Goal: Information Seeking & Learning: Learn about a topic

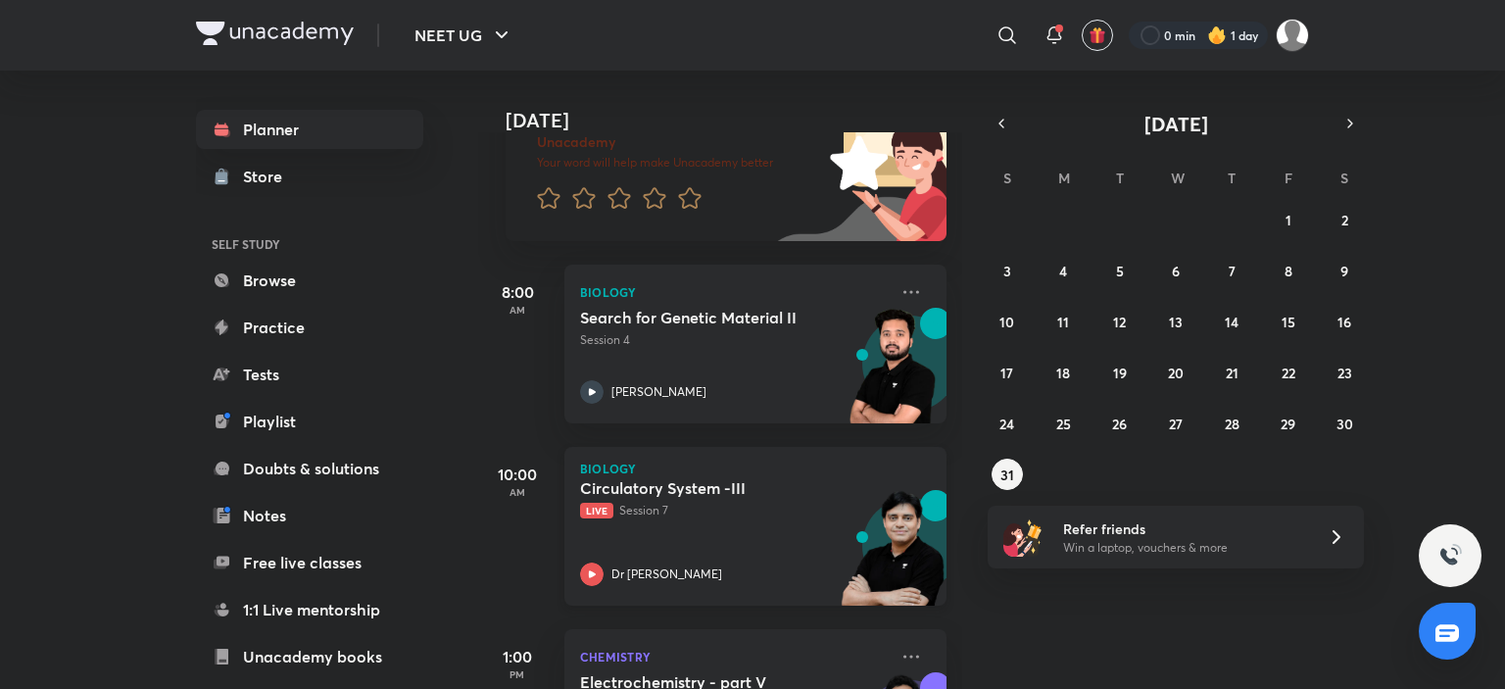
scroll to position [294, 0]
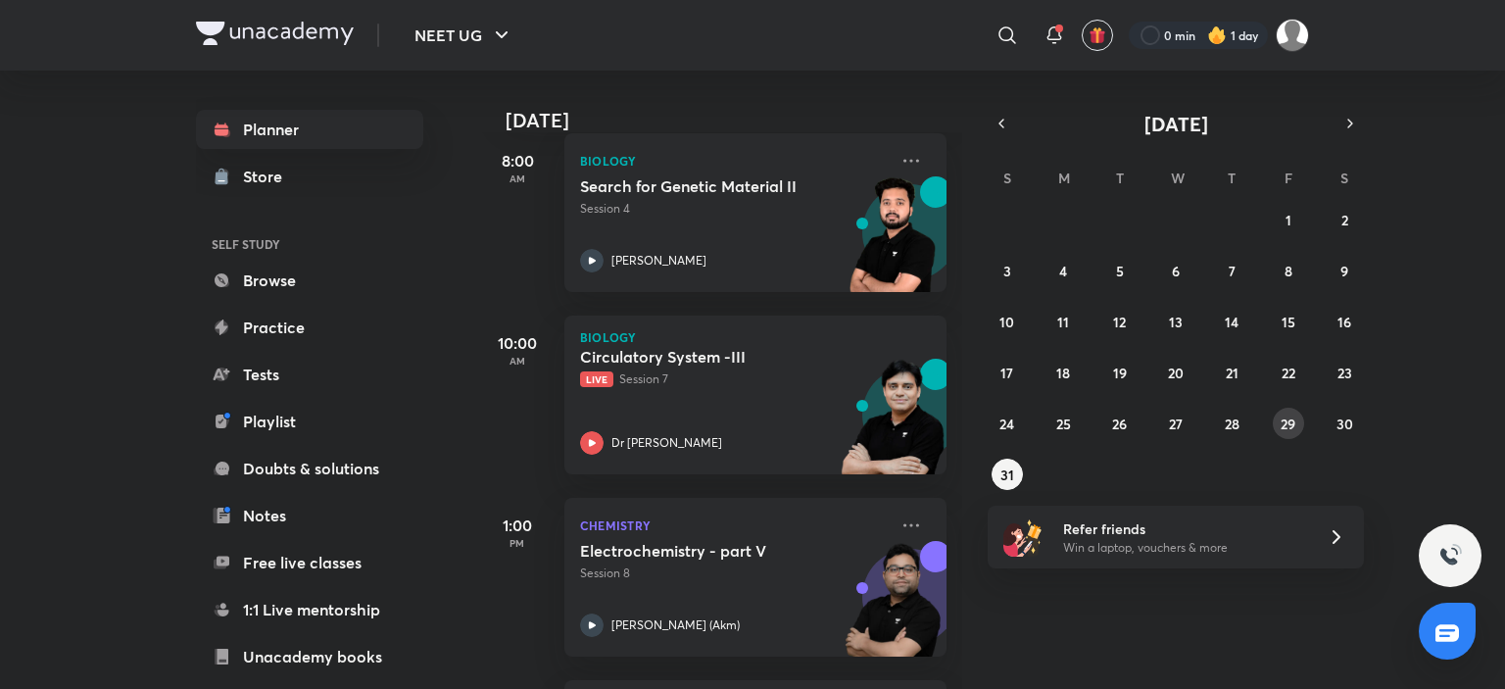
click at [1282, 422] on abbr "29" at bounding box center [1287, 423] width 15 height 19
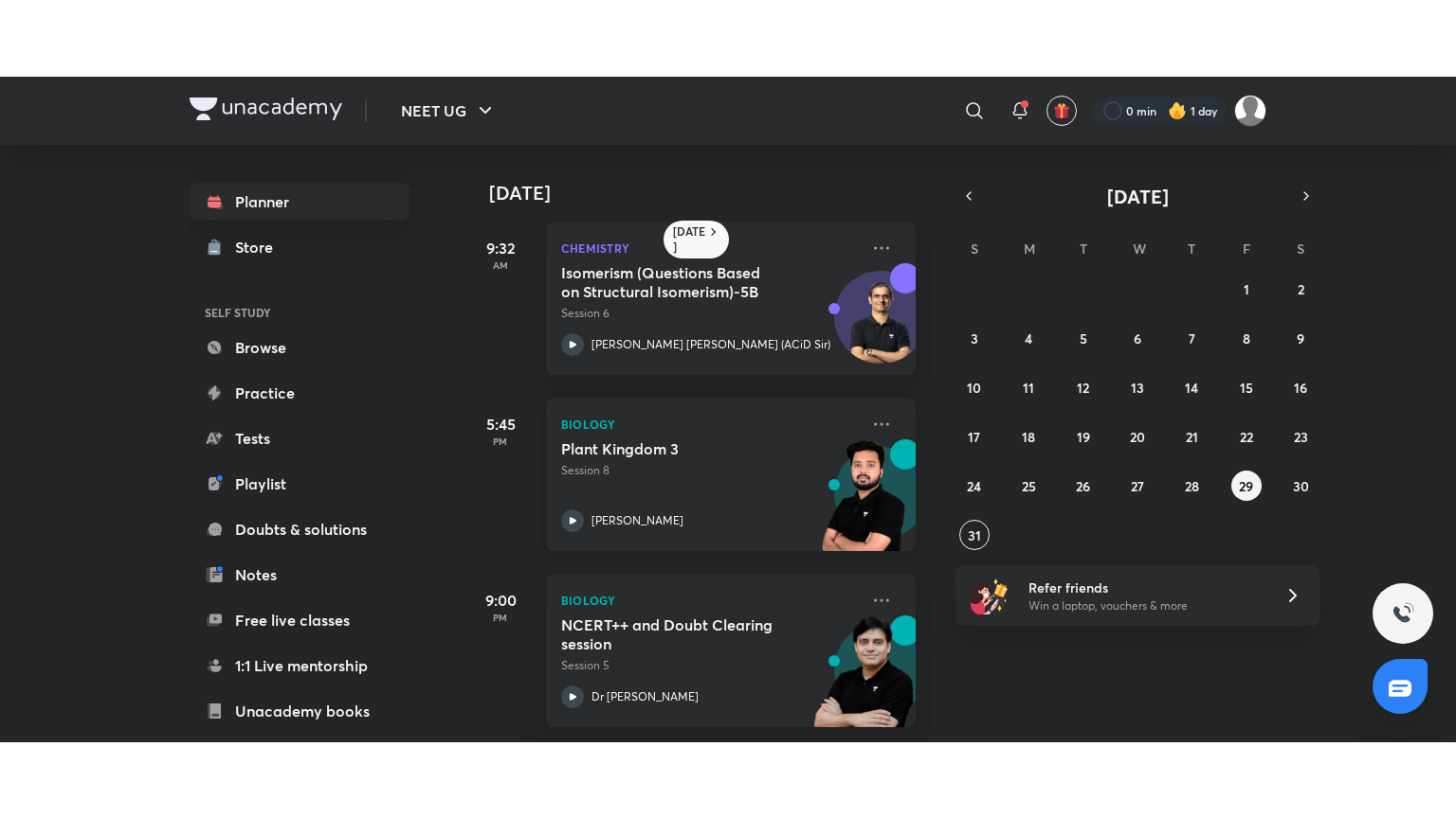
scroll to position [21, 0]
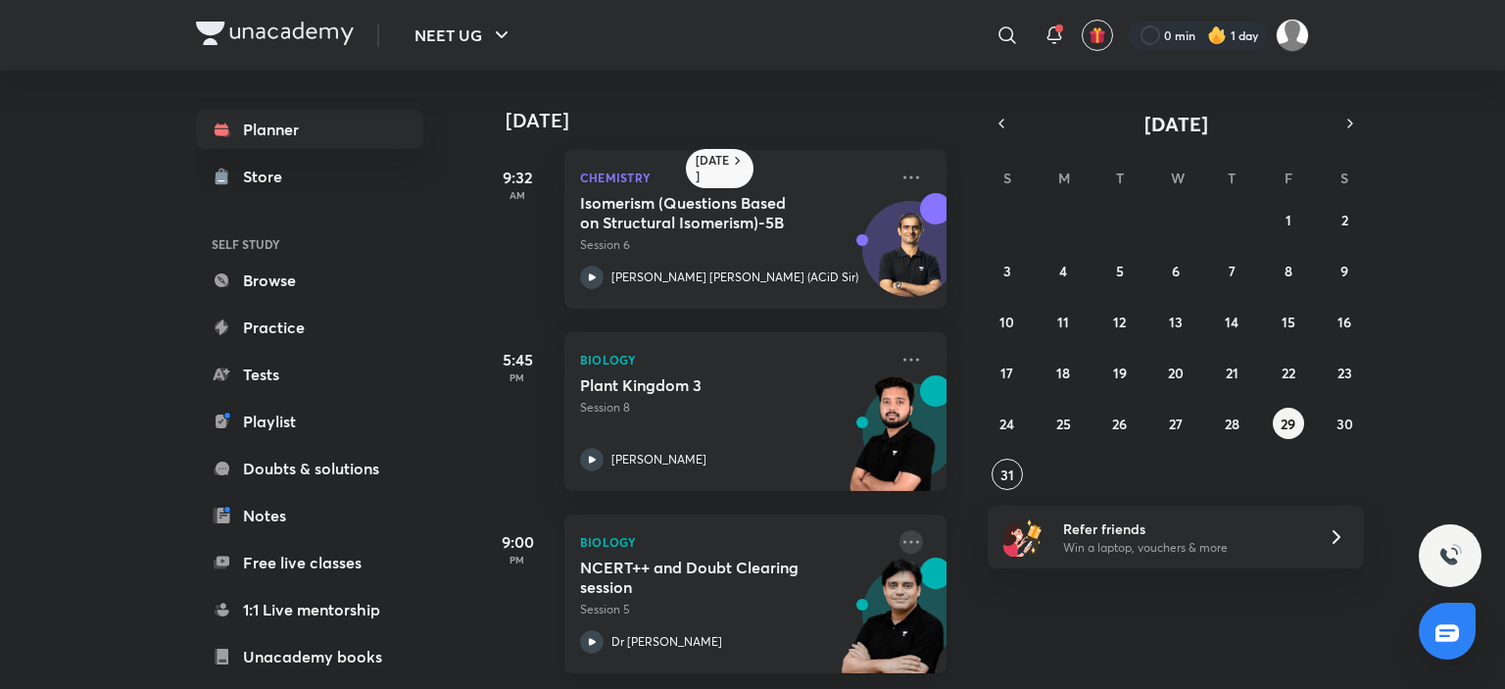
click at [899, 534] on icon at bounding box center [911, 542] width 24 height 24
click at [724, 605] on div "NCERT++ and Doubt Clearing session Session 5 Dr [PERSON_NAME]" at bounding box center [734, 605] width 308 height 96
click at [690, 630] on div "Dr [PERSON_NAME]" at bounding box center [734, 642] width 308 height 24
click at [1012, 485] on button "31" at bounding box center [1006, 473] width 31 height 31
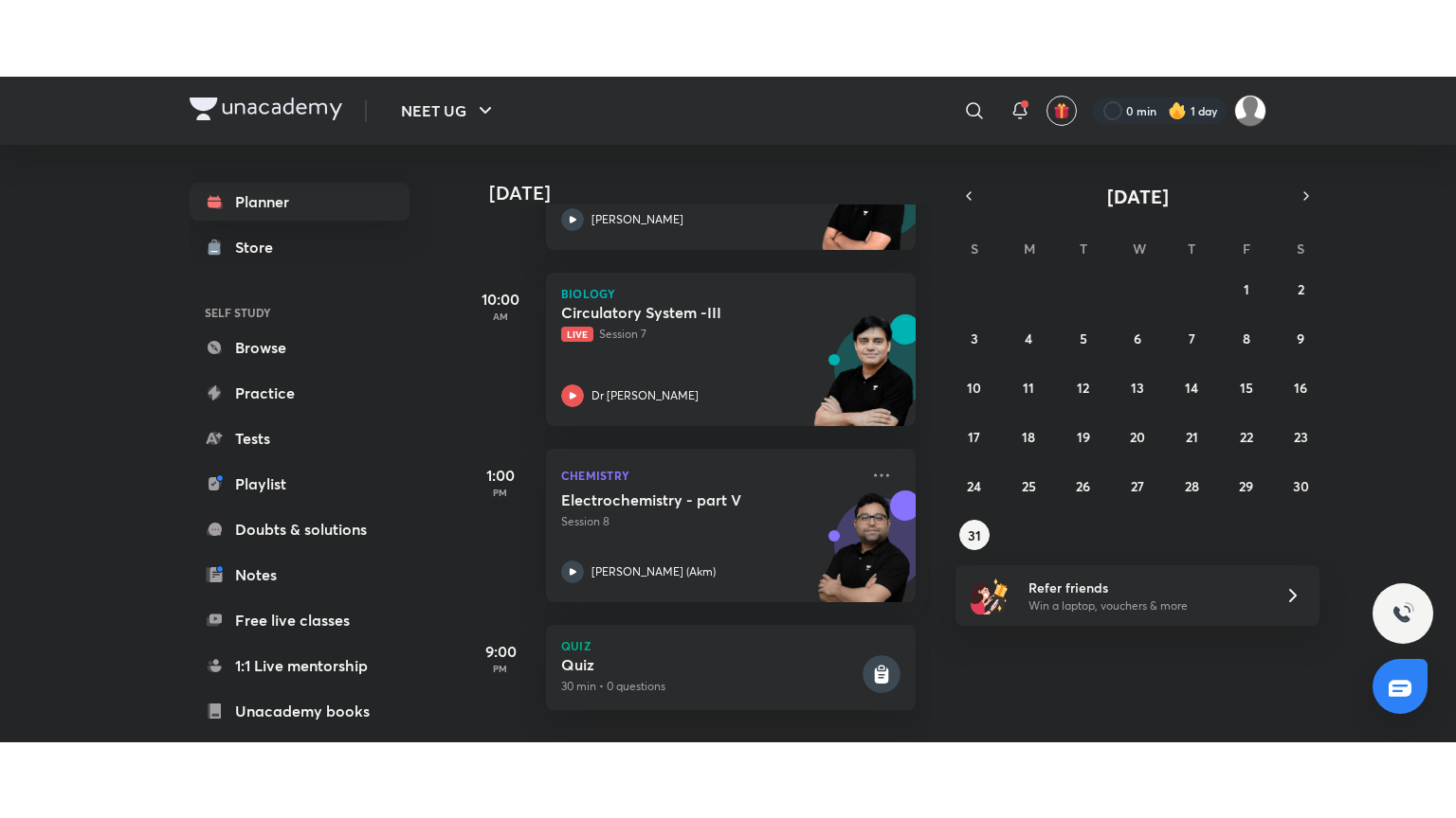
scroll to position [407, 0]
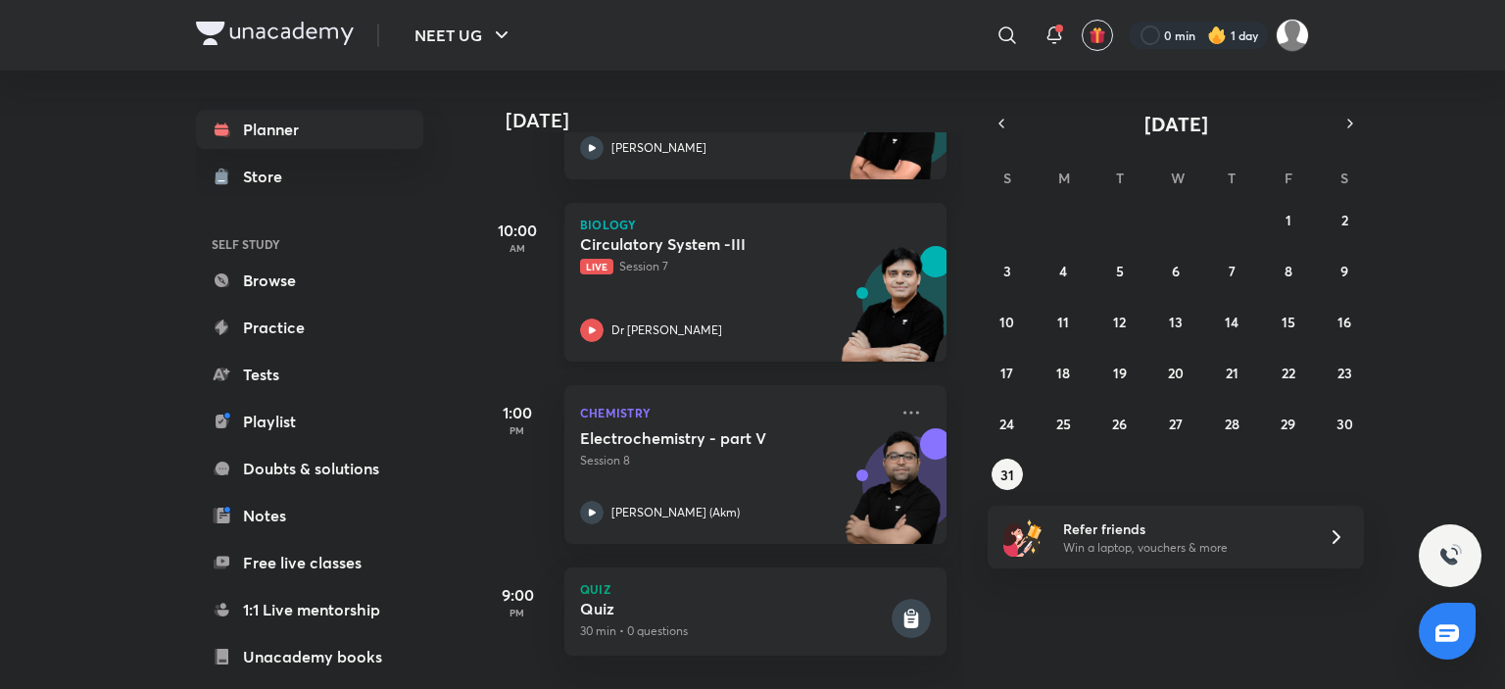
click at [599, 318] on icon at bounding box center [592, 330] width 24 height 24
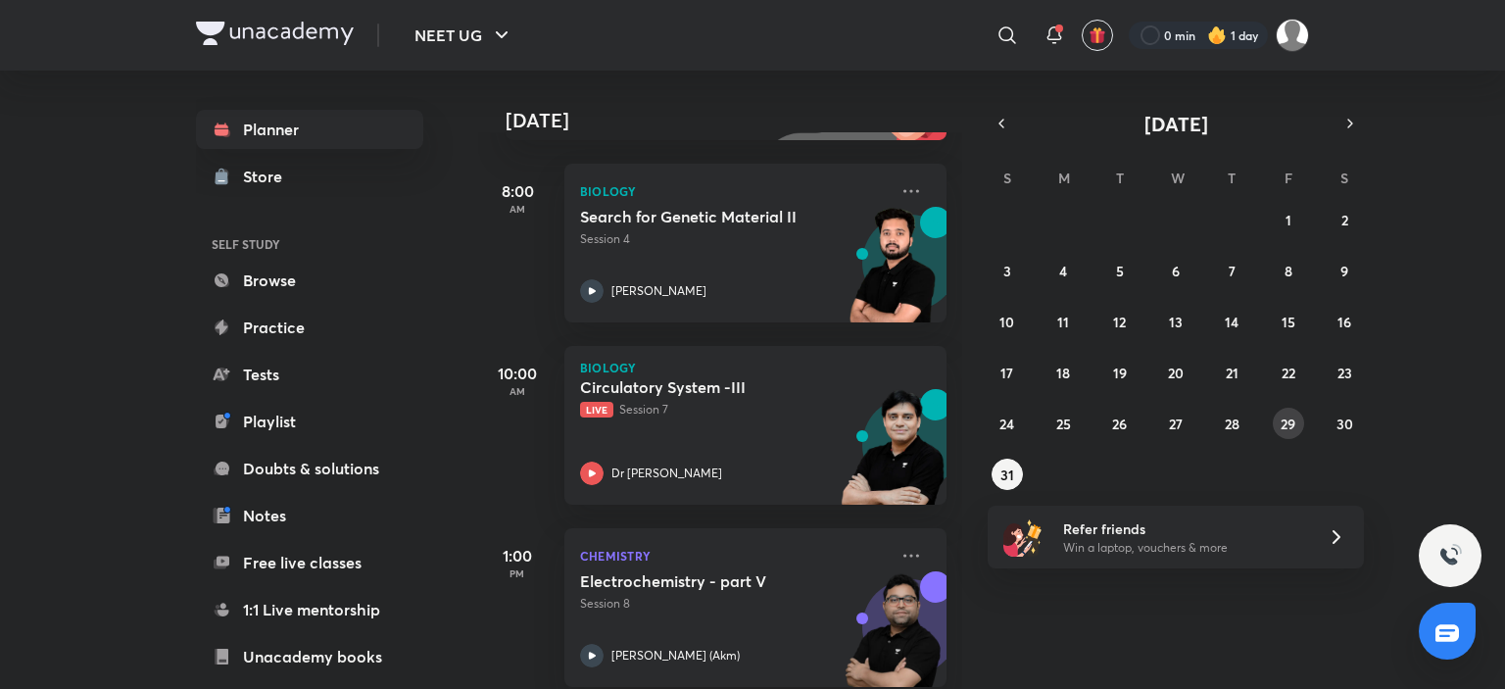
click at [1280, 419] on abbr "29" at bounding box center [1287, 423] width 15 height 19
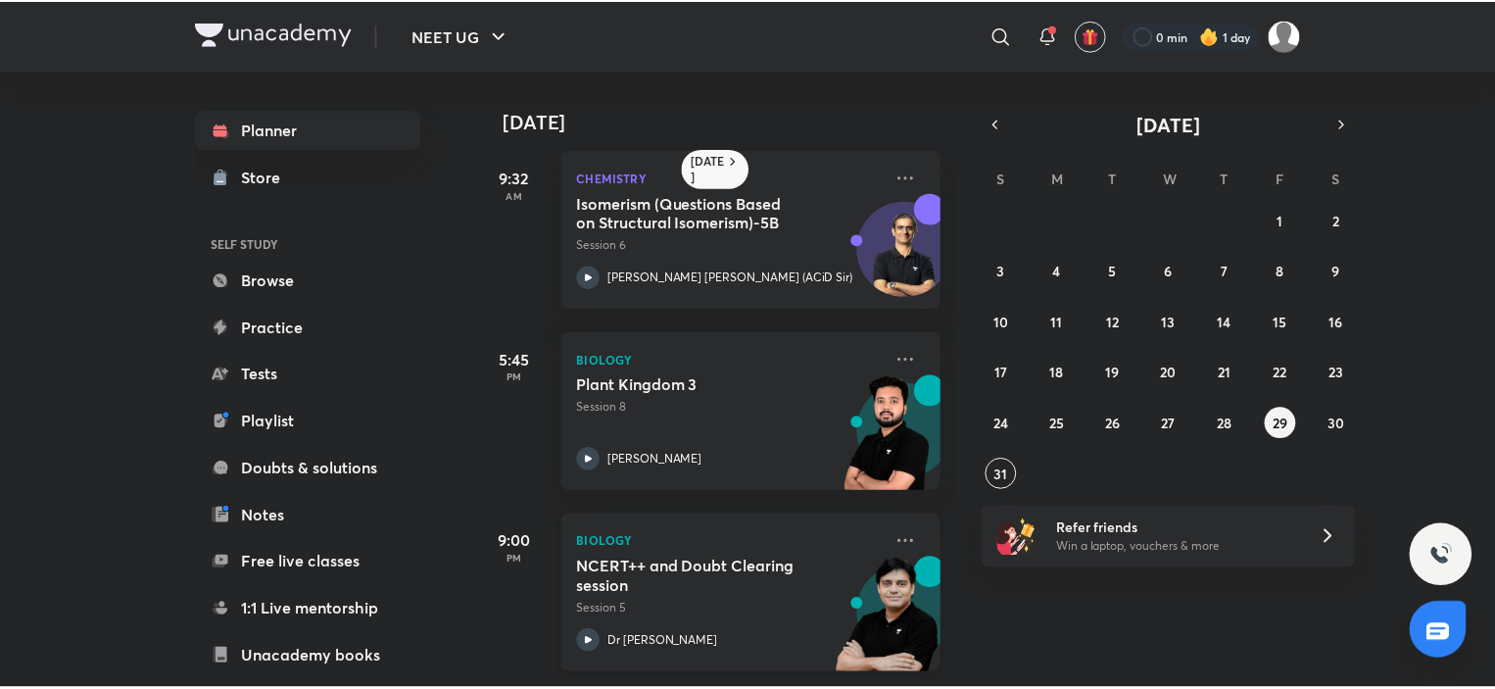
scroll to position [22, 0]
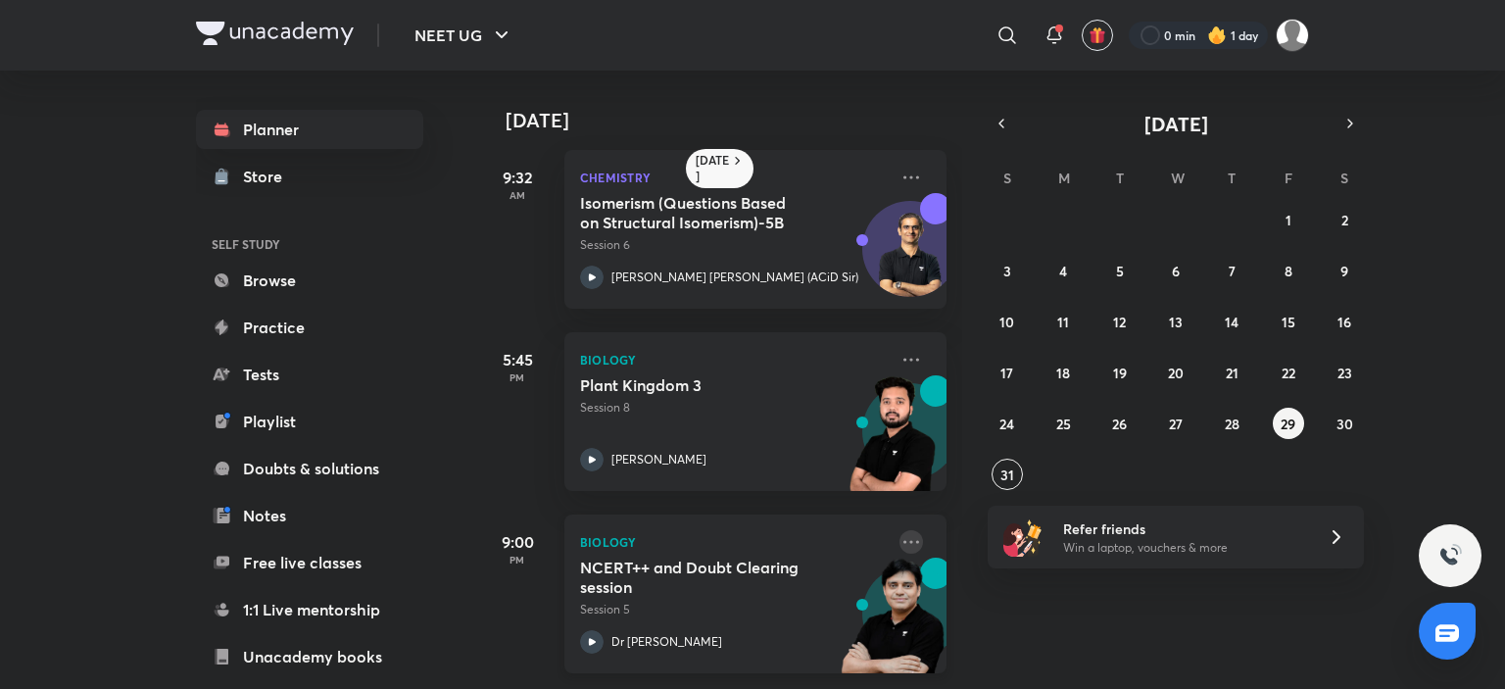
click at [905, 530] on icon at bounding box center [911, 542] width 24 height 24
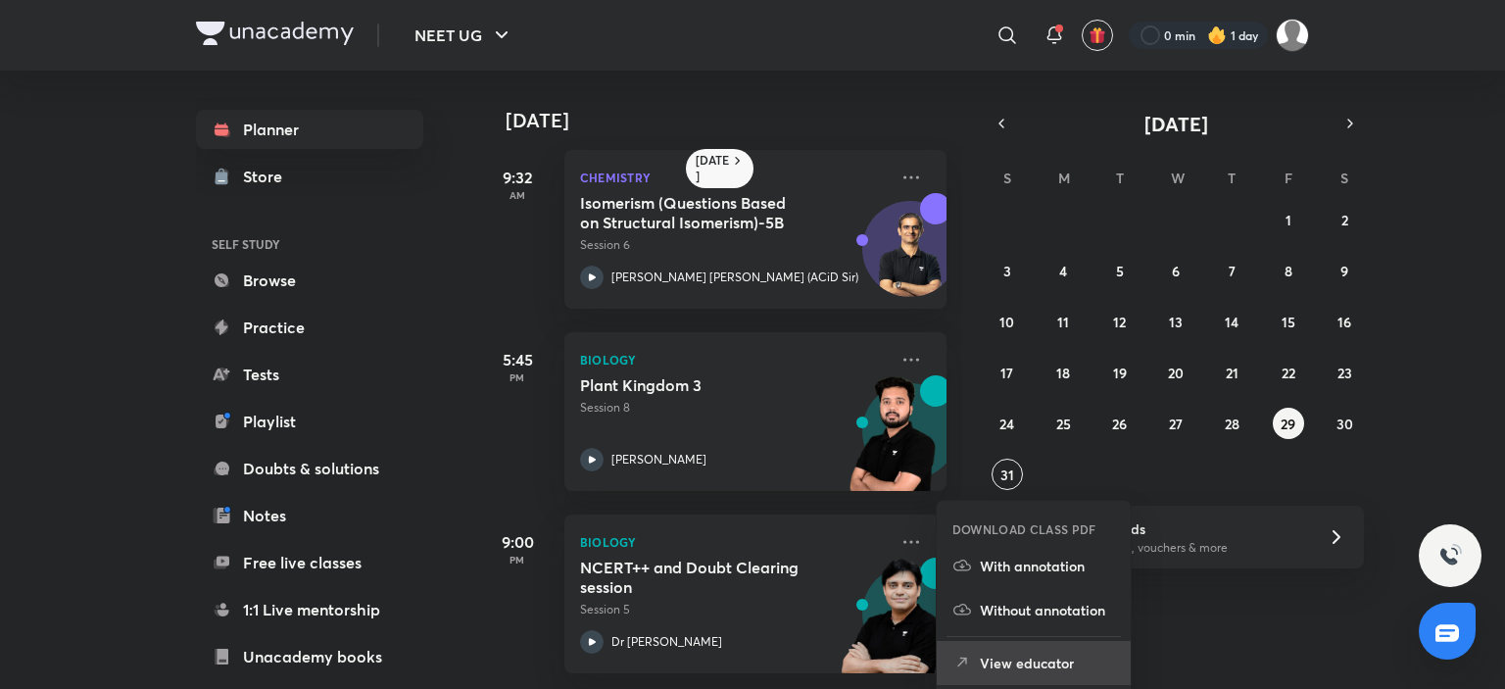
click at [1015, 657] on p "View educator" at bounding box center [1047, 662] width 135 height 21
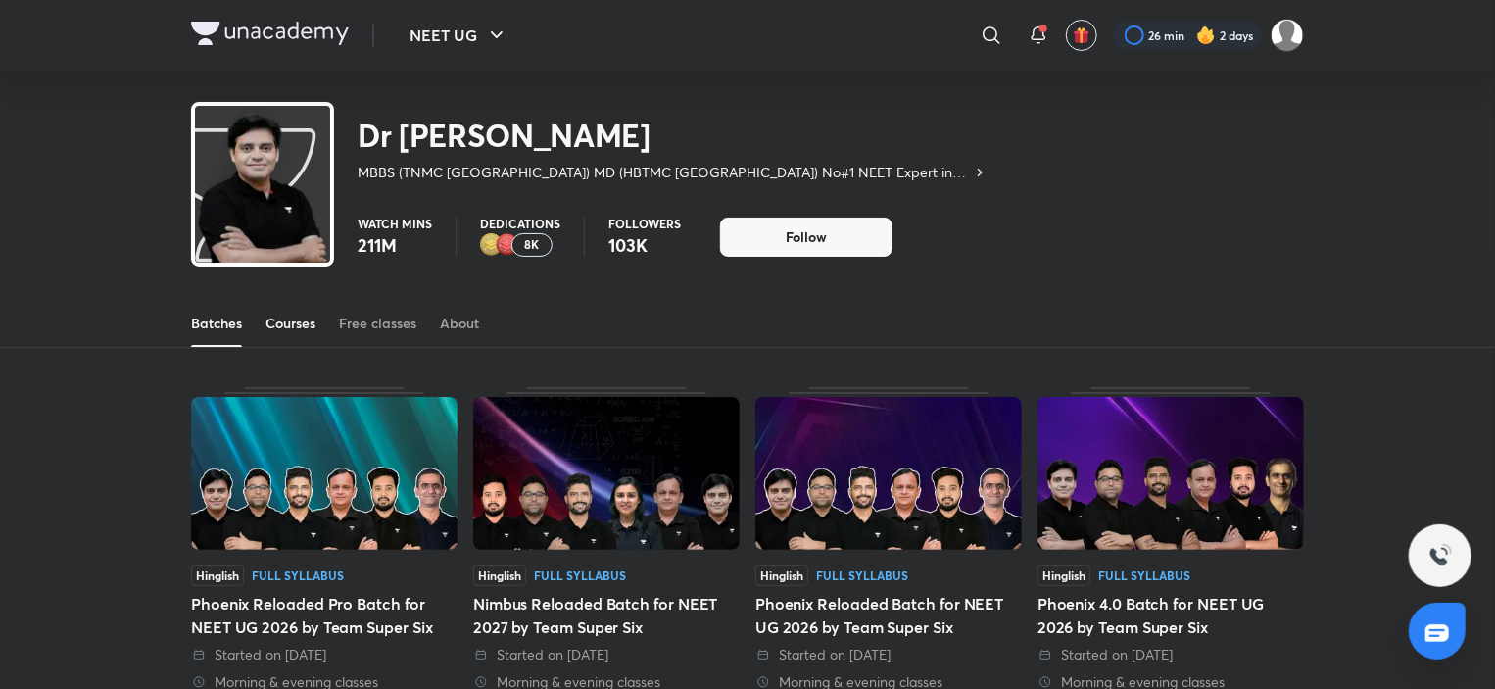
click at [274, 317] on div "Courses" at bounding box center [290, 323] width 50 height 20
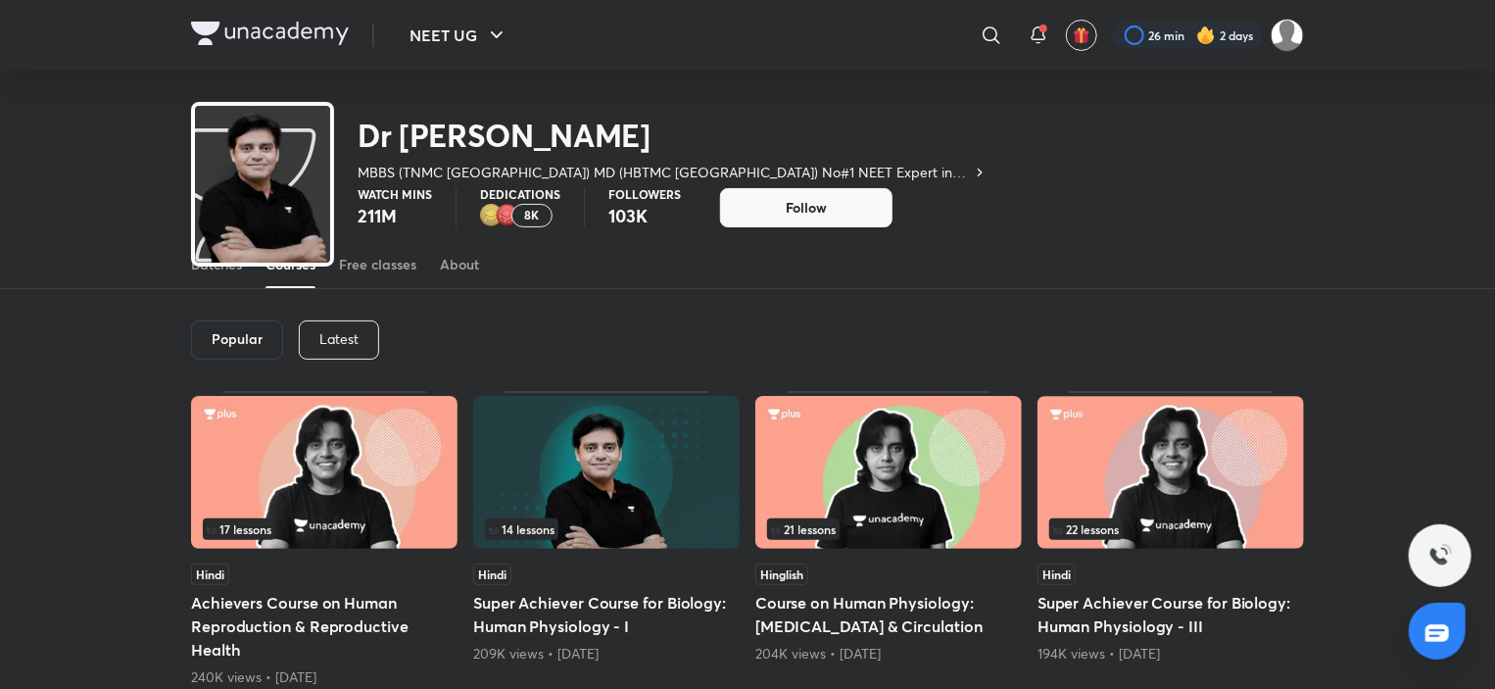
scroll to position [59, 0]
click at [335, 341] on p "Latest" at bounding box center [338, 339] width 39 height 16
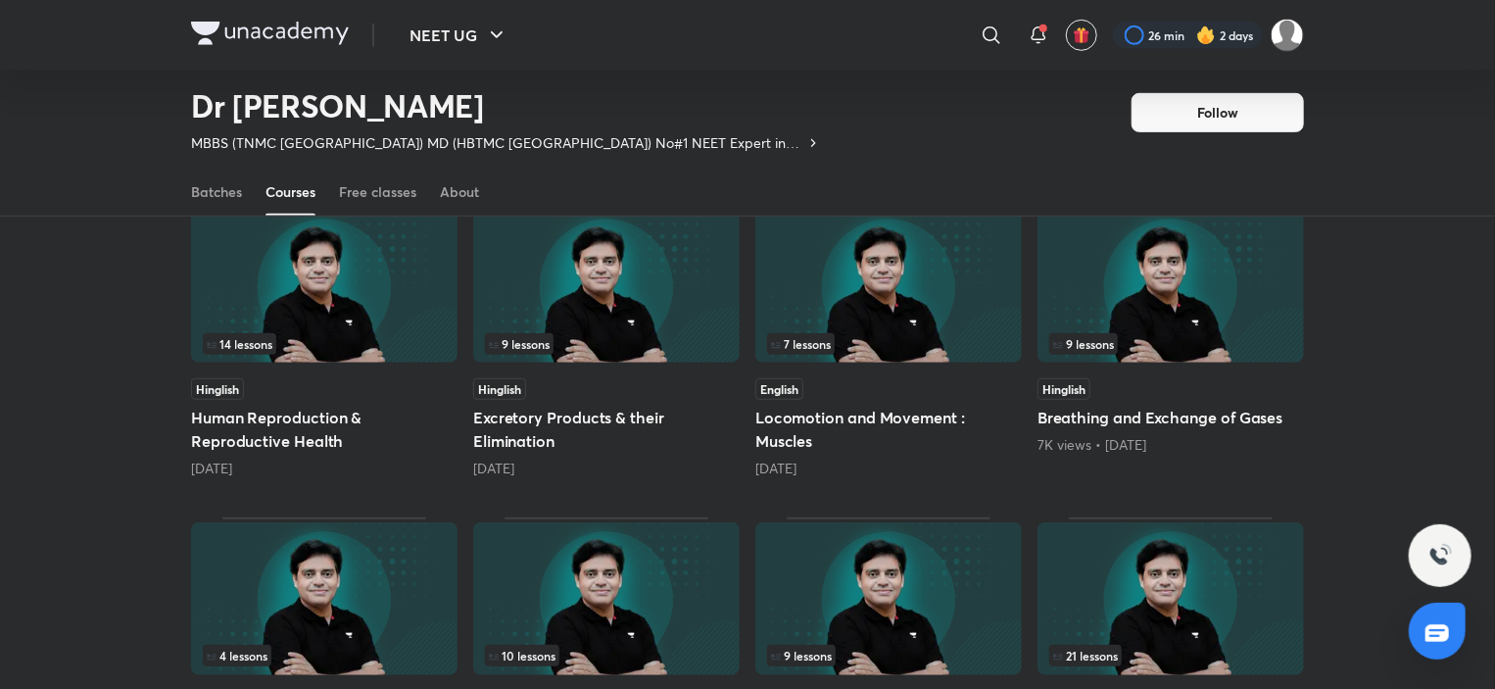
scroll to position [717, 0]
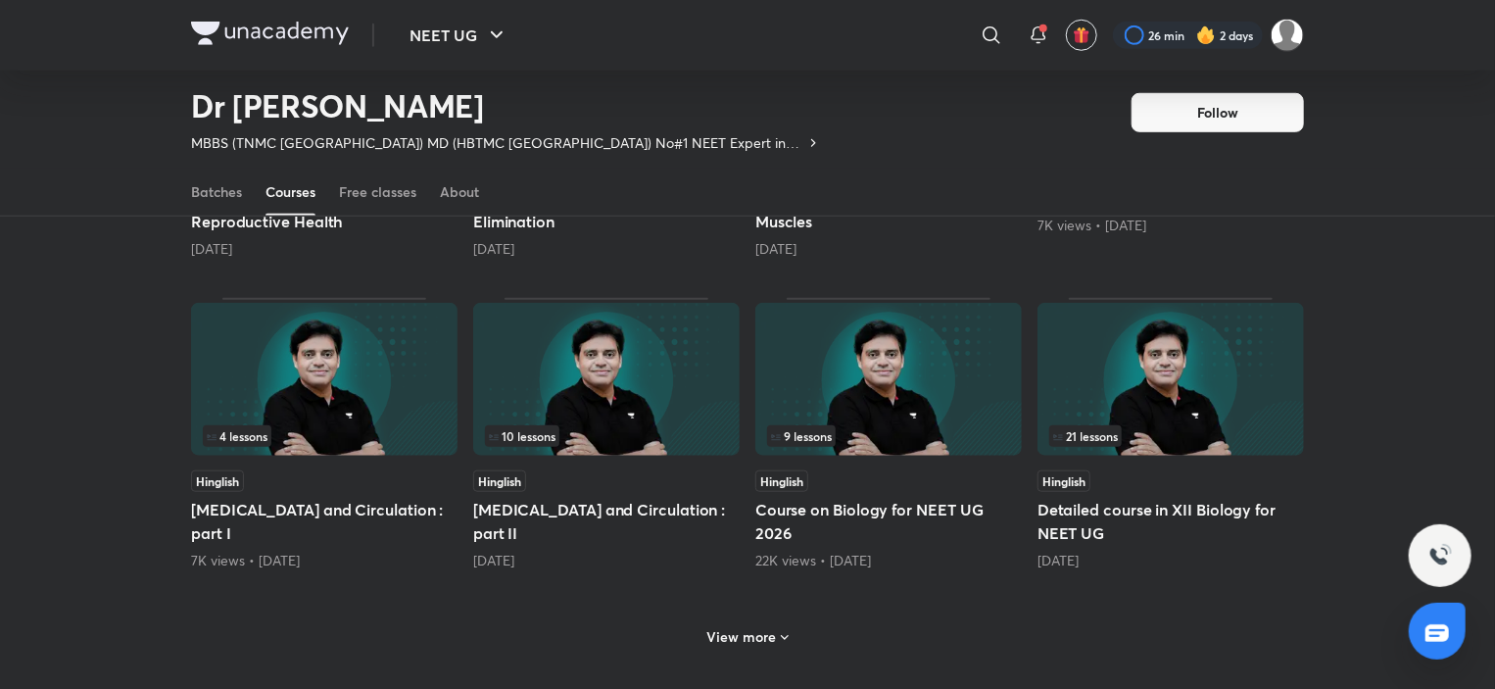
click at [734, 642] on h6 "View more" at bounding box center [742, 637] width 70 height 20
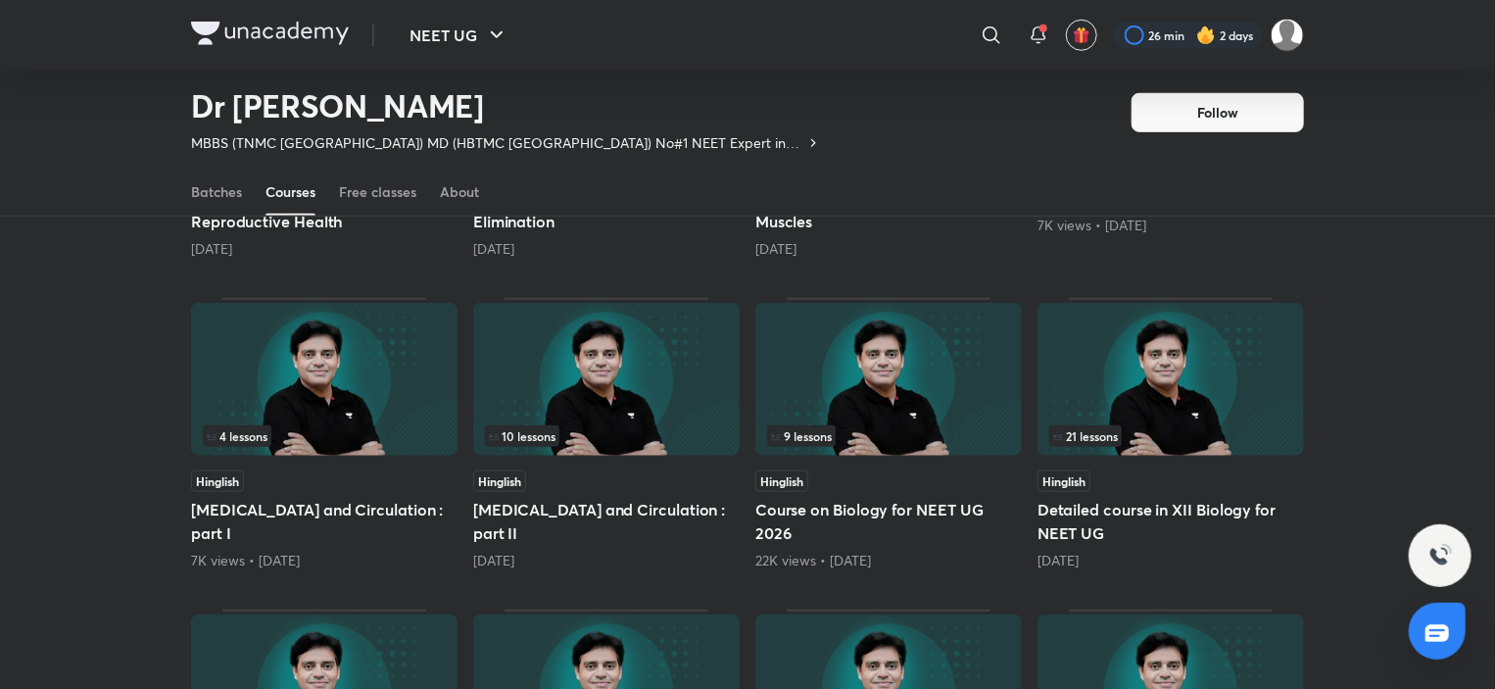
click at [646, 370] on img at bounding box center [606, 379] width 266 height 153
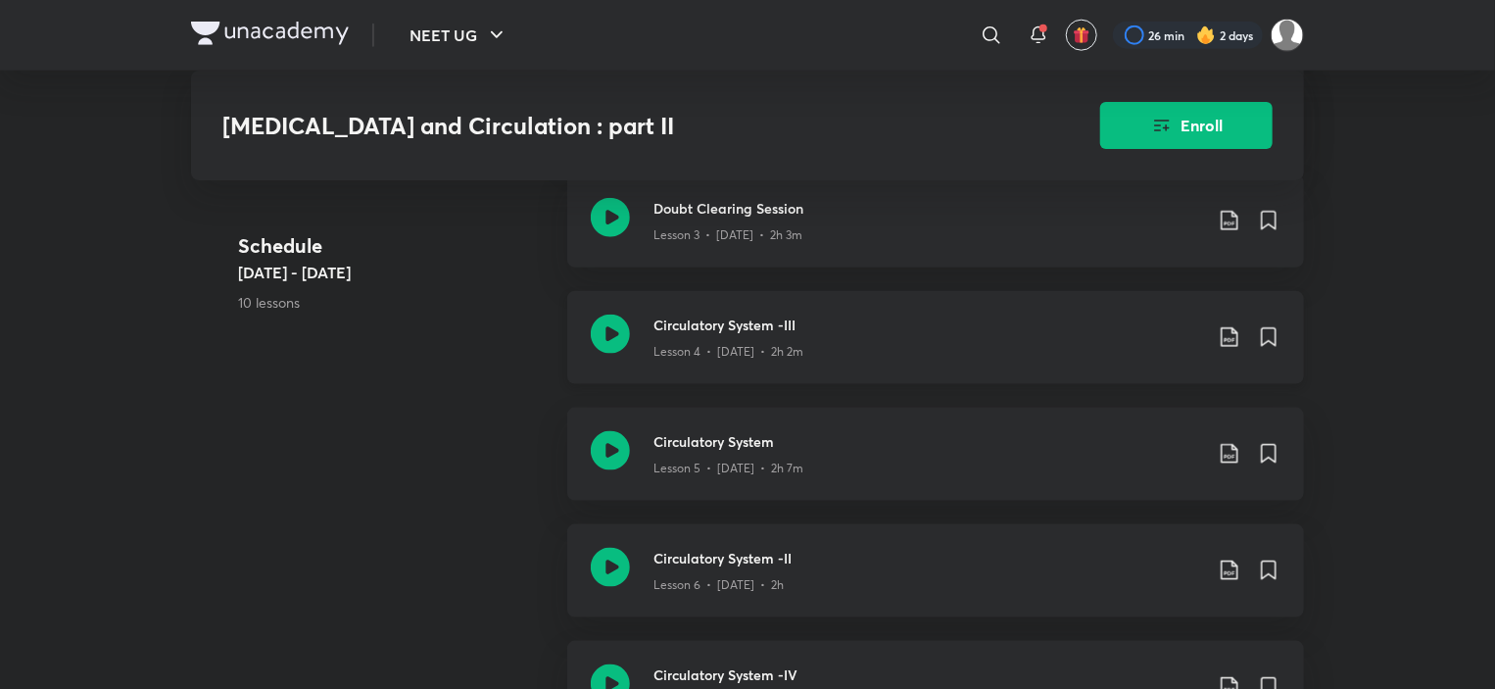
scroll to position [1089, 0]
click at [739, 344] on div "Lesson 4 • [DATE] • 2h 2m" at bounding box center [927, 344] width 549 height 25
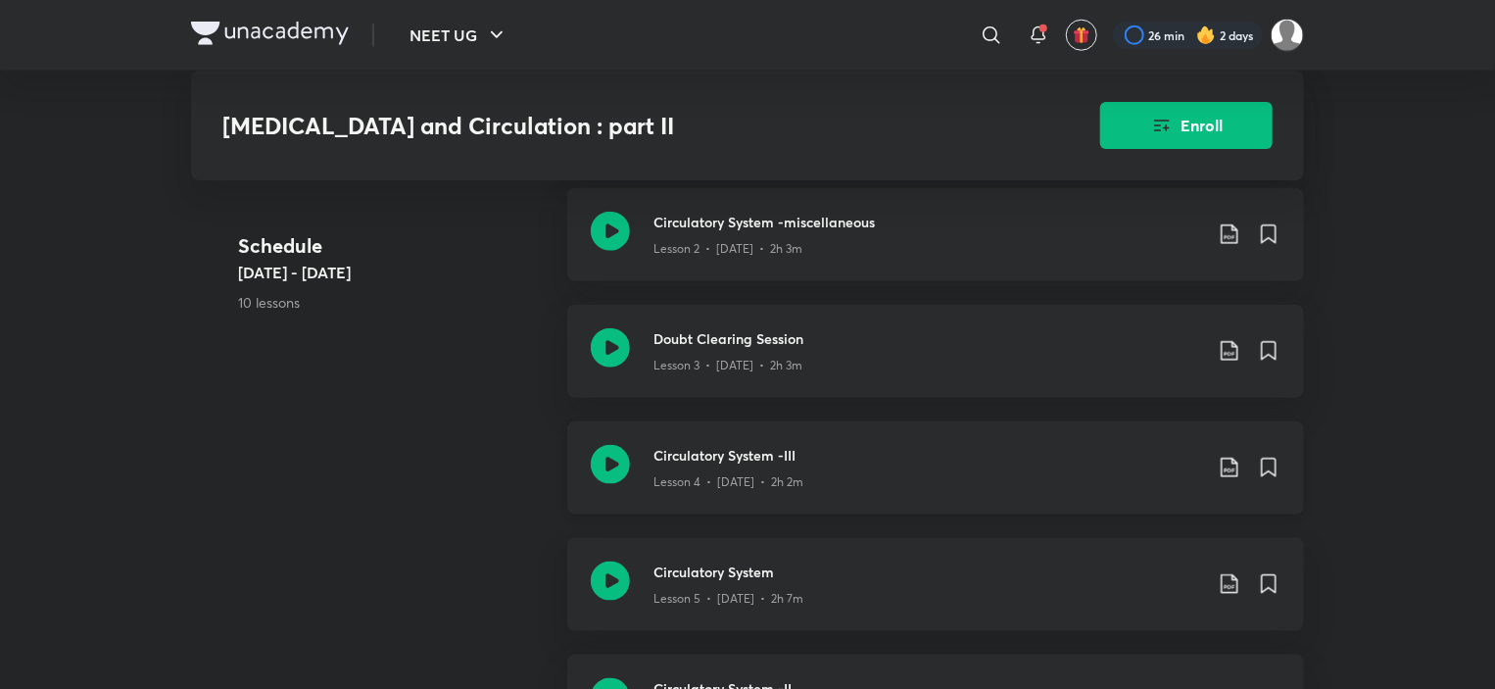
scroll to position [980, 0]
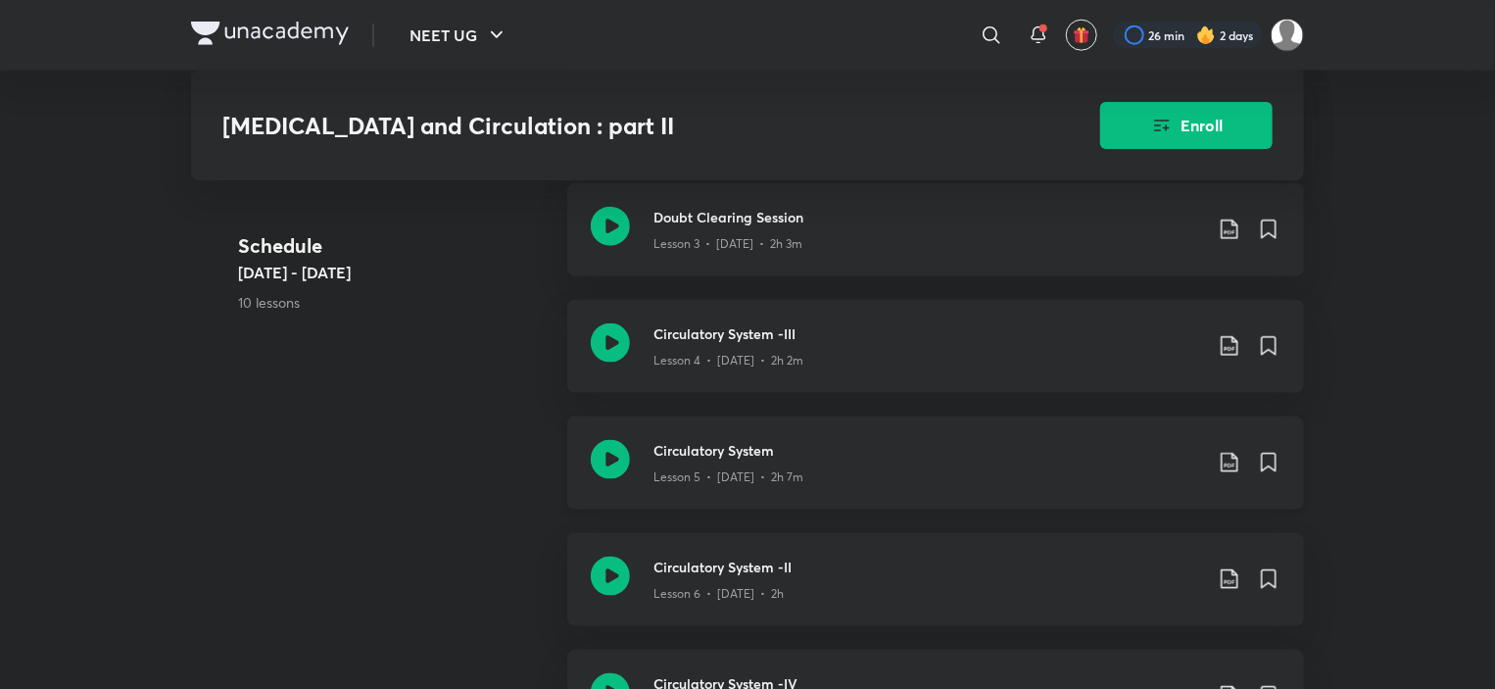
click at [772, 460] on h3 "Circulatory System" at bounding box center [927, 450] width 549 height 21
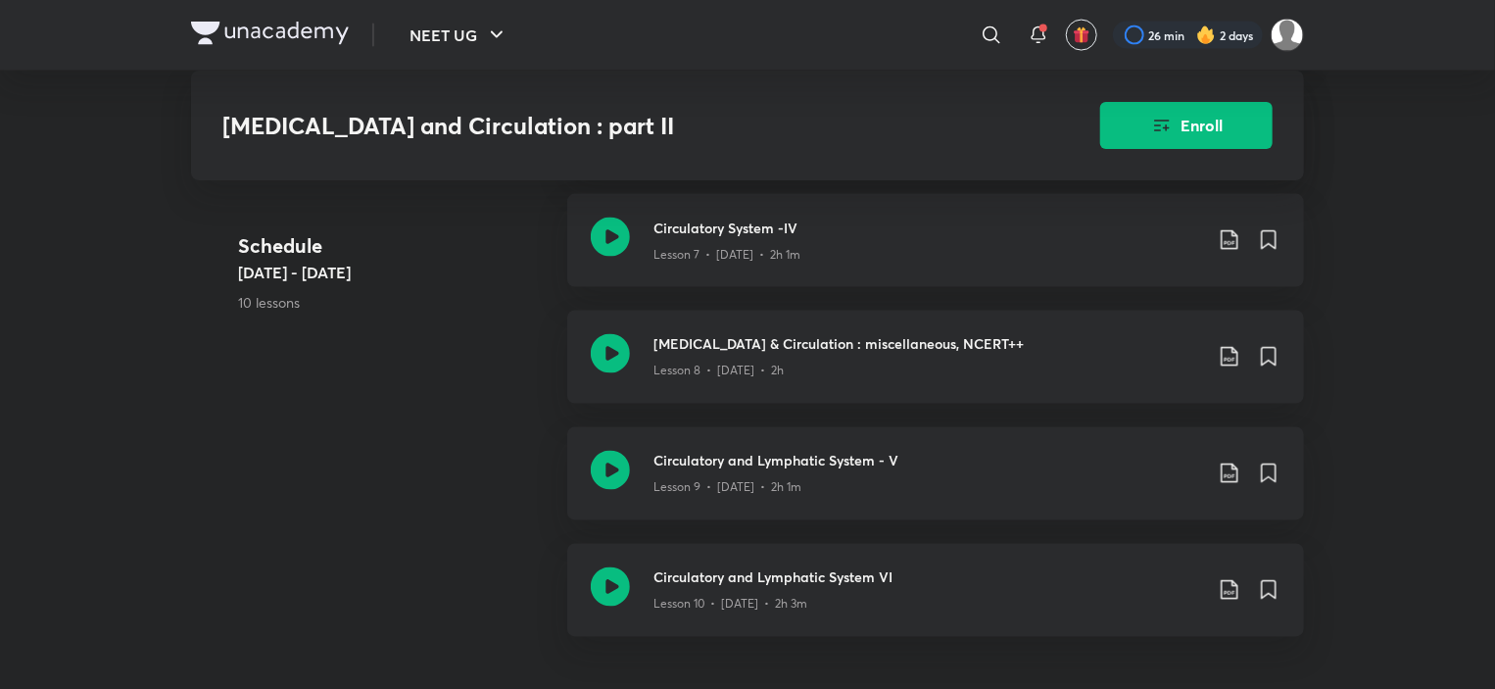
scroll to position [1665, 0]
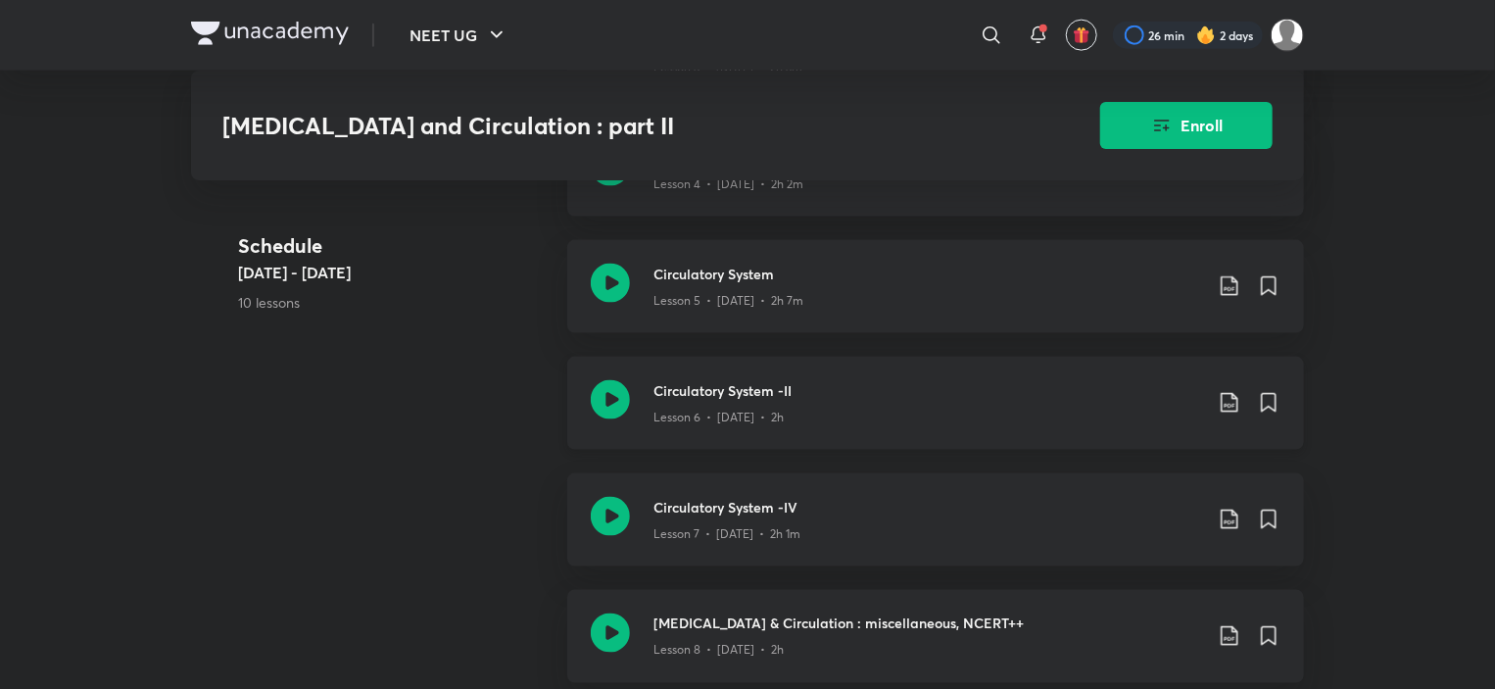
scroll to position [1352, 0]
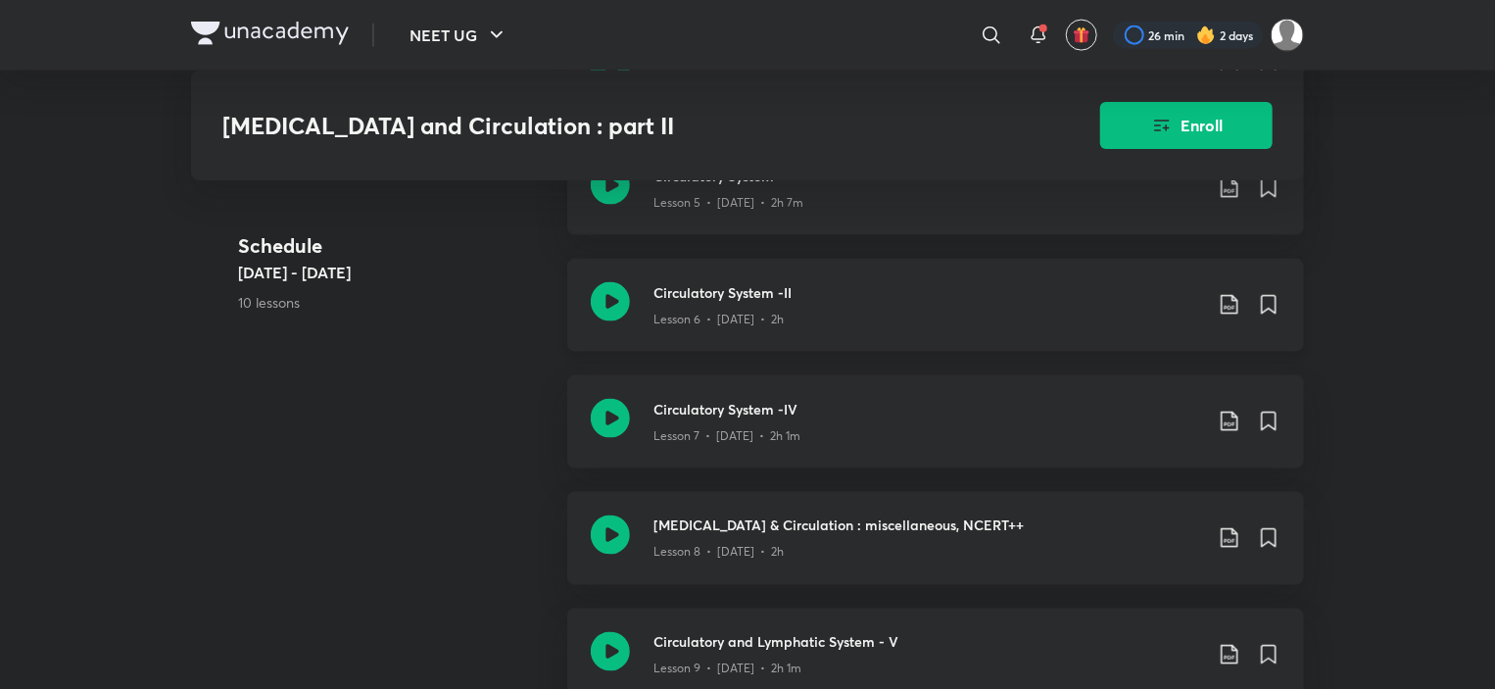
click at [729, 302] on h3 "Circulatory System -II" at bounding box center [927, 292] width 549 height 21
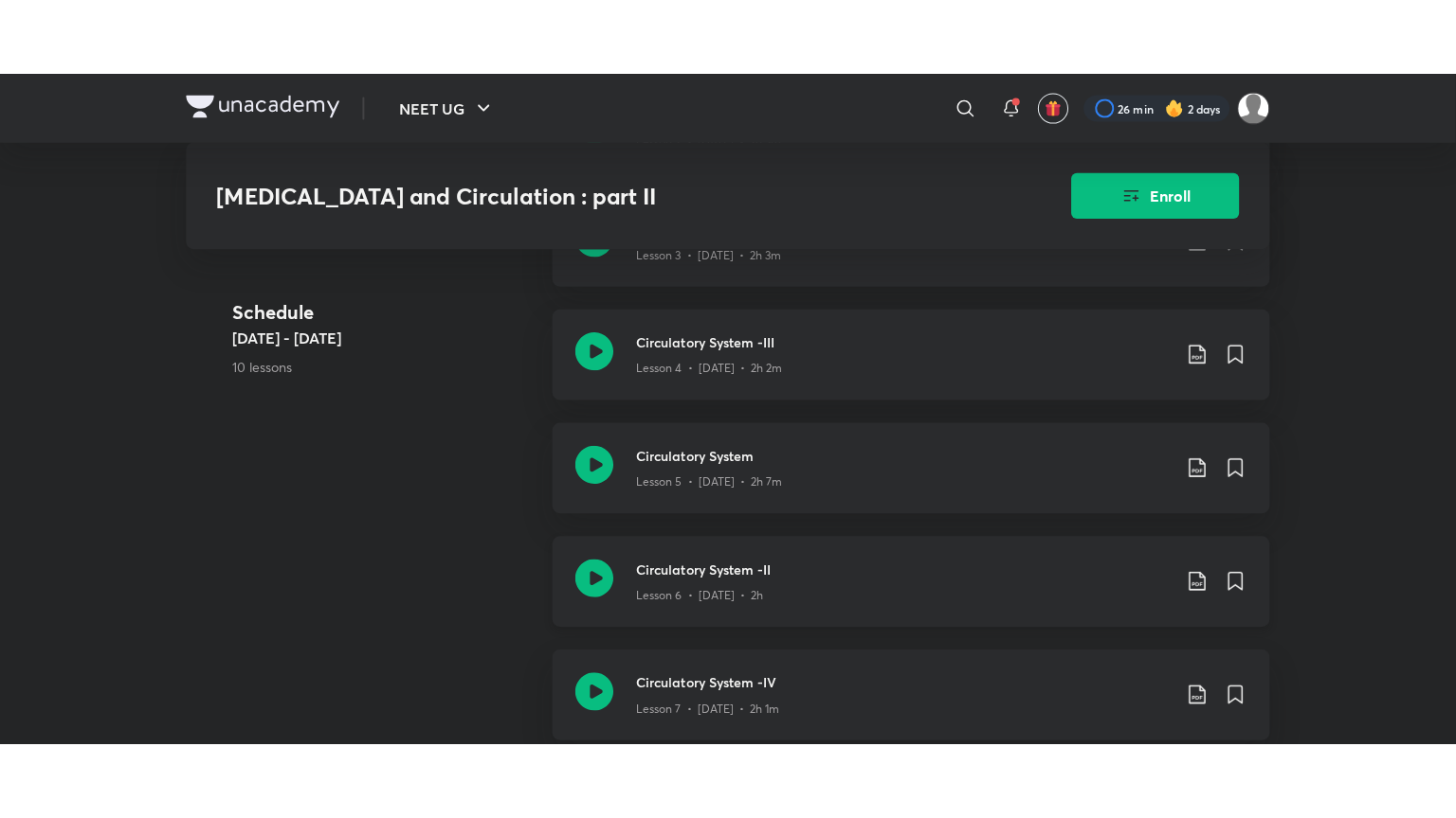
scroll to position [1346, 0]
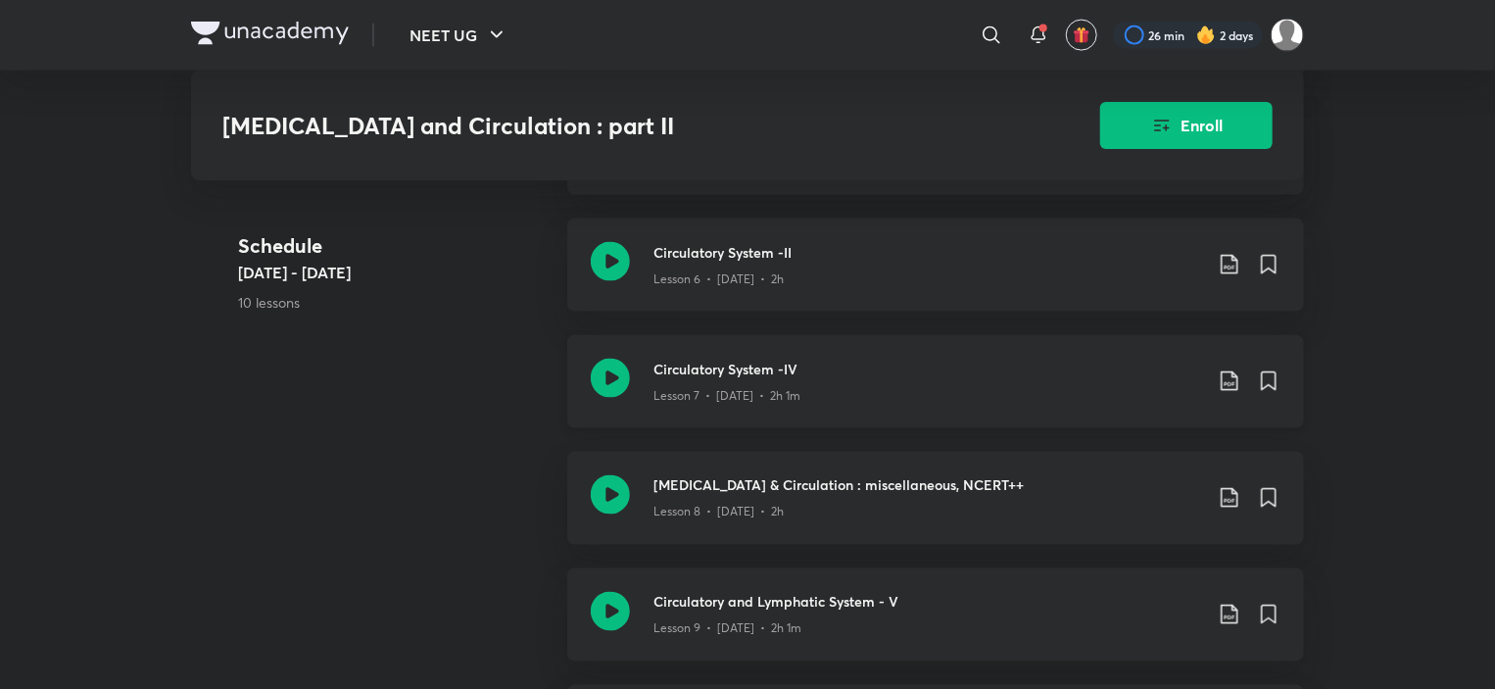
click at [777, 391] on div "Lesson 7 • [DATE] • 2h 1m" at bounding box center [927, 391] width 549 height 25
